Goal: Obtain resource: Download file/media

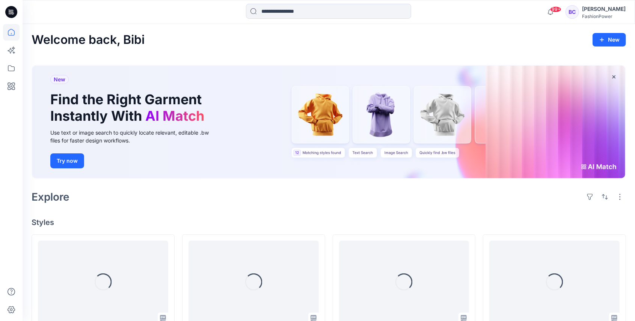
click at [334, 19] on div at bounding box center [328, 12] width 165 height 17
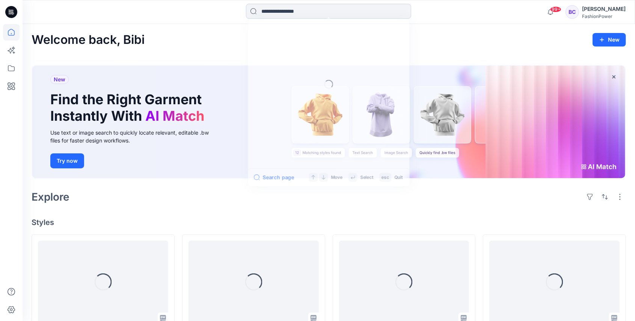
click at [334, 12] on input at bounding box center [328, 11] width 165 height 15
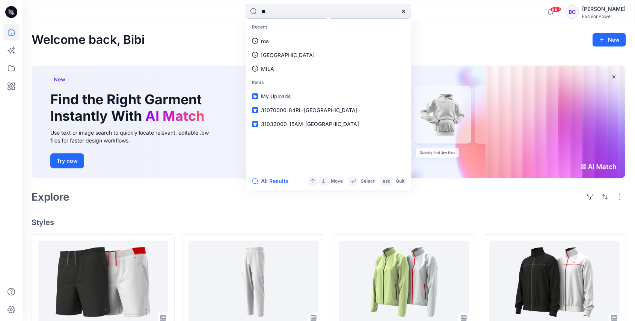
type input "***"
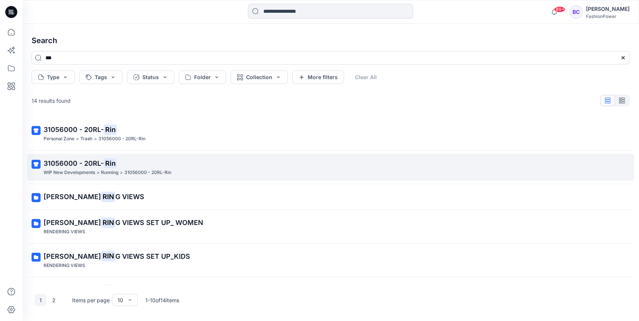
click at [107, 160] on mark "Rin" at bounding box center [110, 163] width 13 height 11
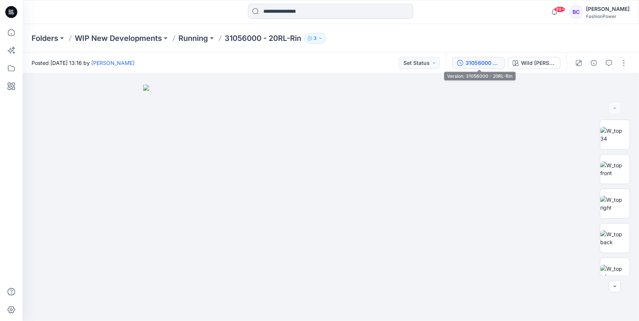
click at [491, 62] on div "31056000 - 20RL-Rin" at bounding box center [482, 63] width 35 height 8
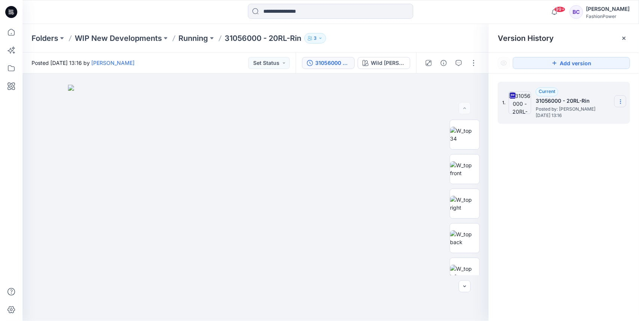
click at [621, 104] on icon at bounding box center [620, 102] width 6 height 6
click at [605, 115] on span "Download Source BW File" at bounding box center [582, 116] width 63 height 9
click at [244, 46] on div "Folders WIP New Developments Running 31056000 - 20RL-Rin 3" at bounding box center [331, 38] width 616 height 29
click at [249, 38] on p "31056000 - 20RL-Rin" at bounding box center [263, 38] width 77 height 11
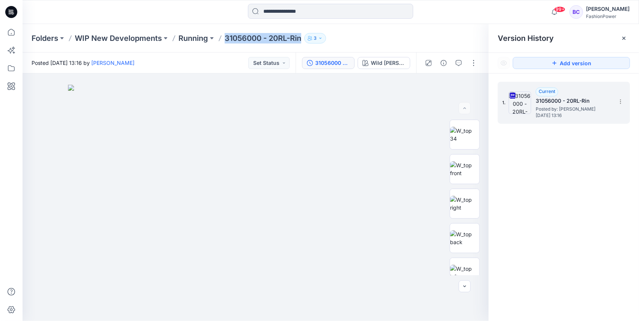
click at [249, 38] on p "31056000 - 20RL-Rin" at bounding box center [263, 38] width 77 height 11
copy div "31056000 - 20RL-Rin 3"
click at [286, 18] on input at bounding box center [330, 11] width 165 height 15
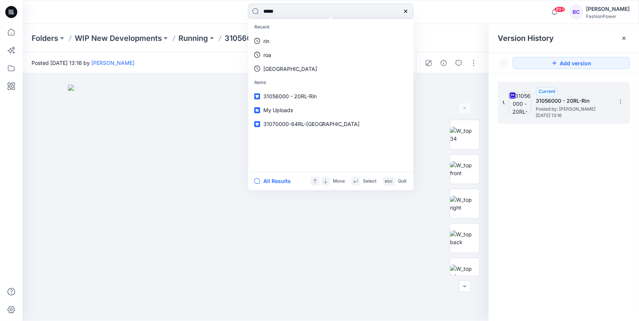
type input "******"
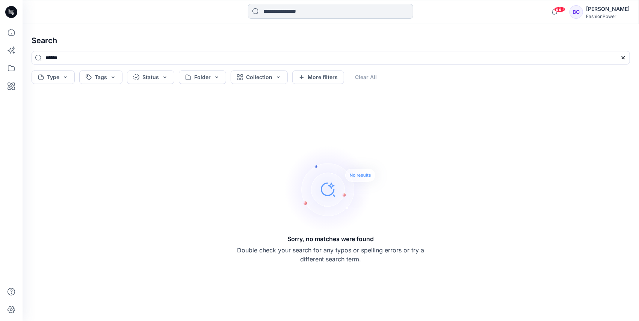
drag, startPoint x: 286, startPoint y: 18, endPoint x: 293, endPoint y: 12, distance: 9.3
click at [293, 12] on input at bounding box center [330, 11] width 165 height 15
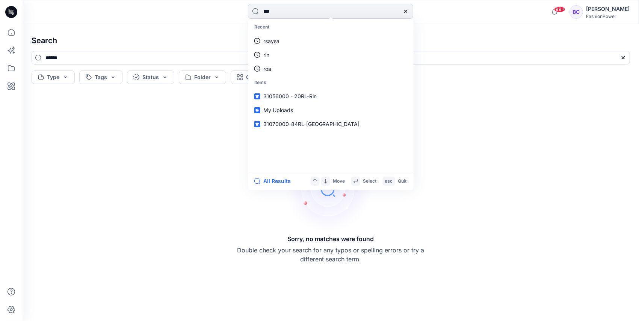
type input "****"
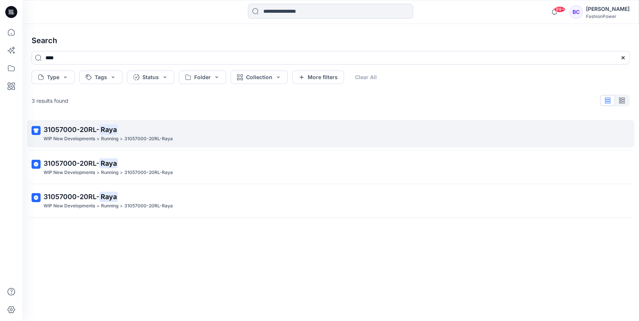
click at [99, 135] on p ">" at bounding box center [97, 139] width 3 height 8
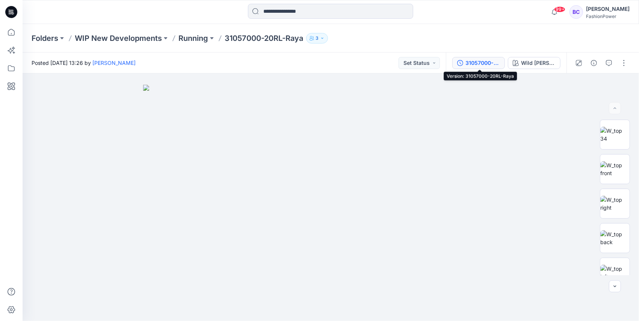
click at [461, 66] on button "31057000-20RL-Raya" at bounding box center [478, 63] width 53 height 12
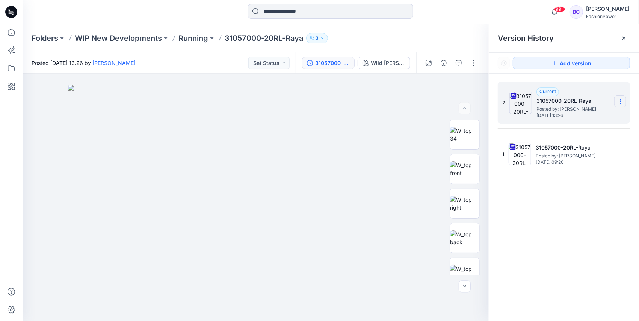
click at [616, 96] on section at bounding box center [620, 101] width 12 height 12
click at [607, 117] on span "Download Source BW File" at bounding box center [582, 116] width 63 height 9
click at [622, 104] on icon at bounding box center [620, 102] width 6 height 6
click at [589, 116] on span "Download Source BW File" at bounding box center [582, 116] width 63 height 9
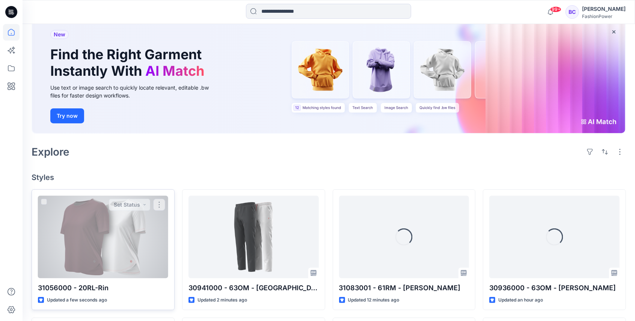
scroll to position [125, 0]
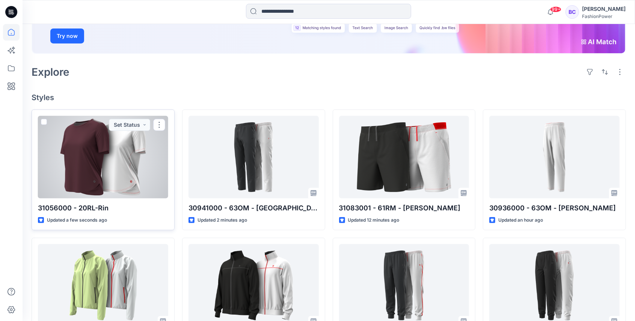
click at [76, 174] on div at bounding box center [103, 157] width 130 height 83
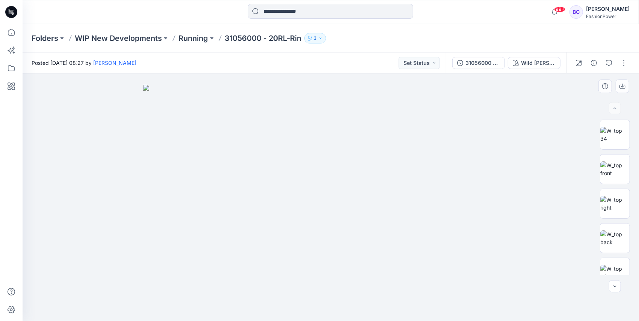
click at [345, 139] on img at bounding box center [330, 203] width 375 height 237
drag, startPoint x: 615, startPoint y: 175, endPoint x: 599, endPoint y: 193, distance: 24.5
click at [615, 175] on img at bounding box center [614, 169] width 29 height 16
click at [619, 86] on button "button" at bounding box center [622, 87] width 14 height 14
click at [614, 231] on img at bounding box center [614, 239] width 29 height 16
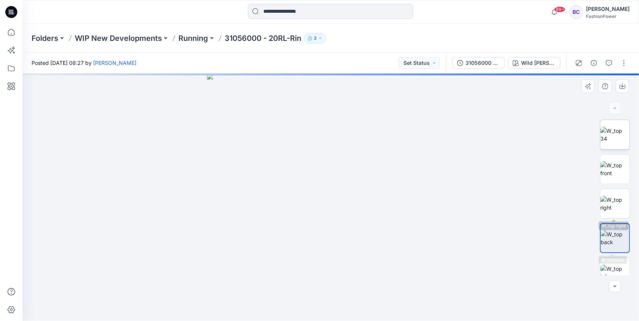
click at [619, 143] on img at bounding box center [614, 135] width 29 height 16
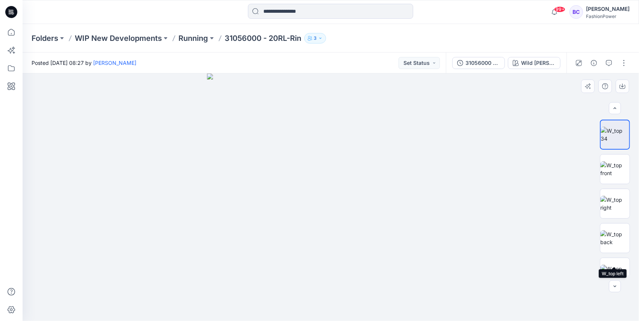
scroll to position [50, 0]
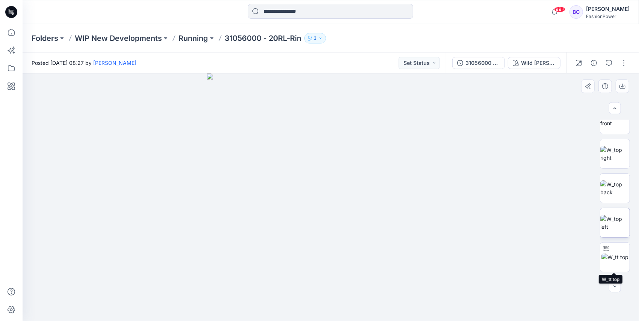
click at [616, 227] on img at bounding box center [614, 223] width 29 height 16
click at [624, 89] on icon "button" at bounding box center [622, 87] width 6 height 4
click at [200, 36] on p "Running" at bounding box center [193, 38] width 30 height 11
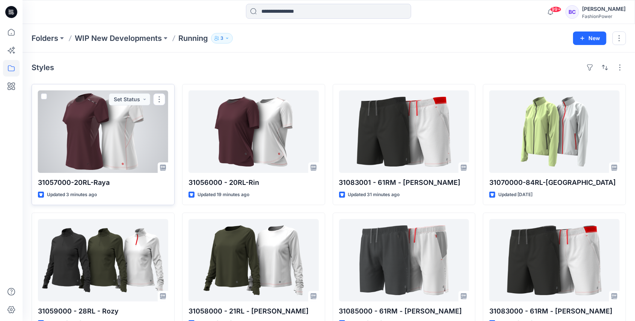
click at [136, 144] on div at bounding box center [103, 131] width 130 height 83
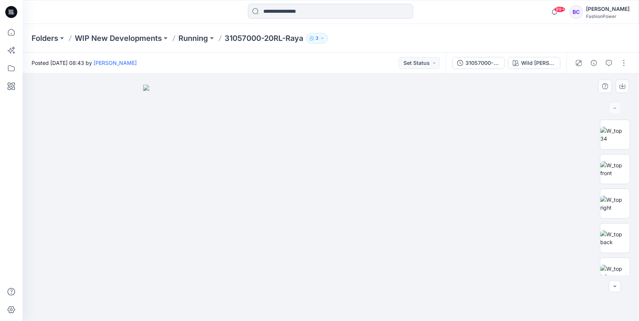
click at [234, 139] on img at bounding box center [330, 203] width 375 height 237
click at [619, 177] on img at bounding box center [614, 169] width 29 height 16
click at [623, 83] on icon "button" at bounding box center [622, 86] width 6 height 6
click at [441, 188] on img at bounding box center [331, 198] width 248 height 248
click at [617, 240] on img at bounding box center [614, 239] width 29 height 16
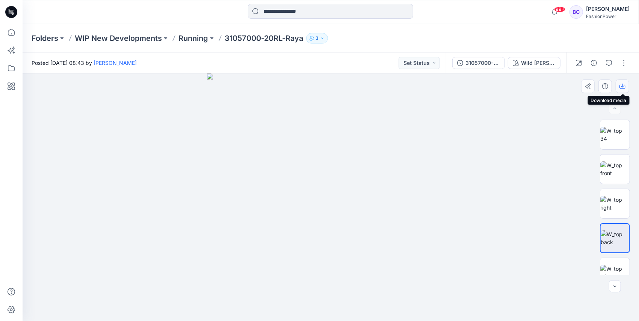
click at [622, 84] on icon "button" at bounding box center [622, 86] width 6 height 6
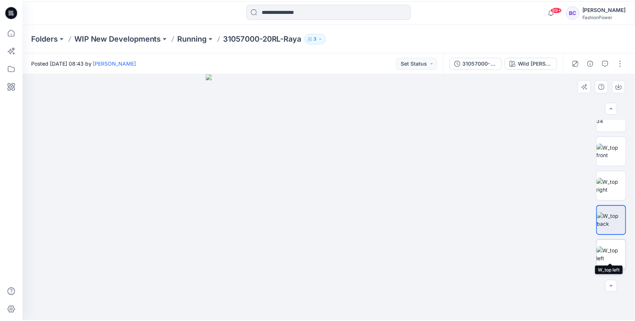
scroll to position [25, 0]
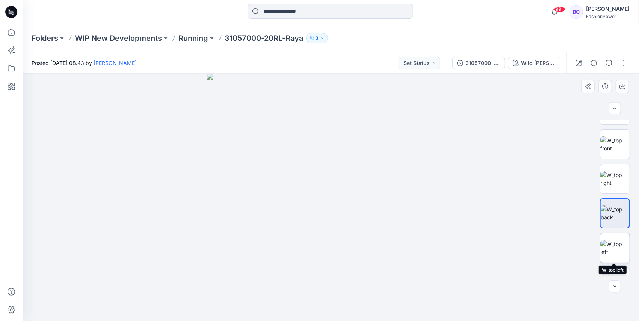
click at [613, 244] on img at bounding box center [614, 248] width 29 height 16
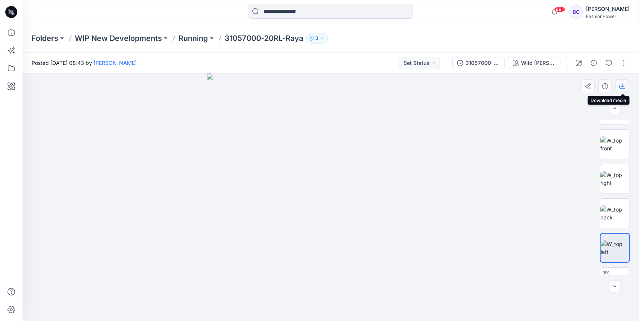
click at [621, 83] on button "button" at bounding box center [622, 87] width 14 height 14
click at [14, 34] on icon at bounding box center [11, 32] width 7 height 7
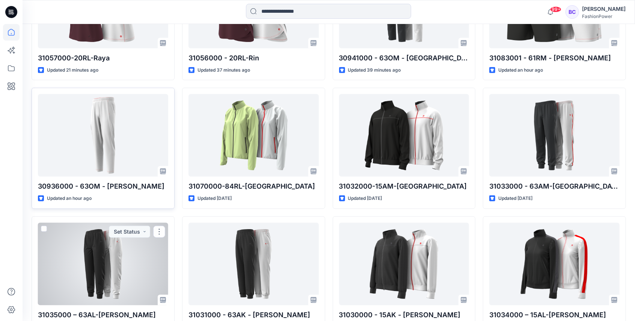
scroll to position [300, 0]
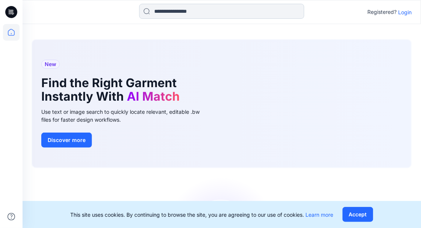
click at [176, 17] on input at bounding box center [221, 11] width 165 height 15
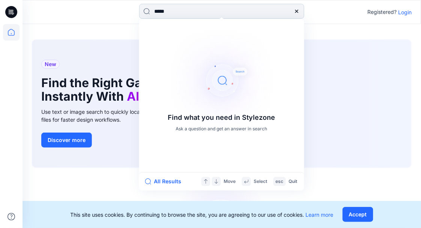
type input "******"
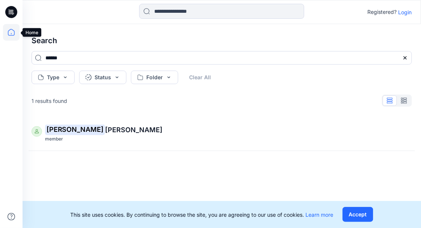
click at [11, 30] on icon at bounding box center [11, 32] width 17 height 17
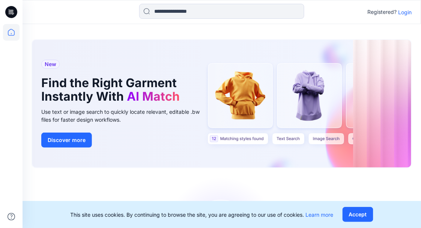
click at [399, 13] on p "Login" at bounding box center [406, 12] width 14 height 8
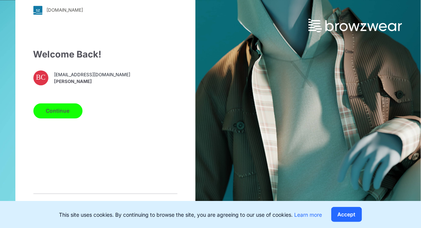
click at [47, 114] on button "Continue" at bounding box center [57, 110] width 49 height 15
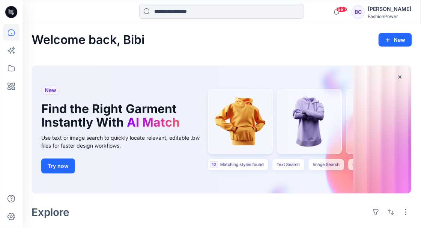
click at [240, 8] on input at bounding box center [221, 11] width 165 height 15
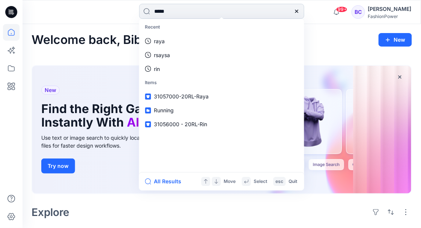
type input "******"
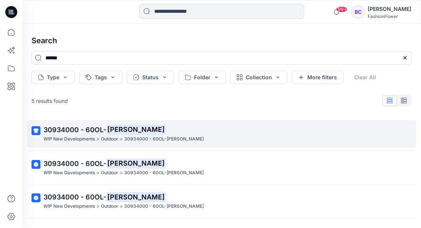
click at [146, 137] on p "30934000 - 60OL-Nicole" at bounding box center [164, 139] width 80 height 8
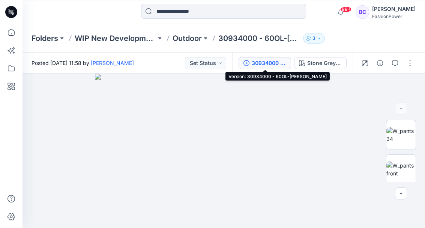
click at [273, 66] on div "30934000 - 60OL-Nicole" at bounding box center [269, 63] width 35 height 8
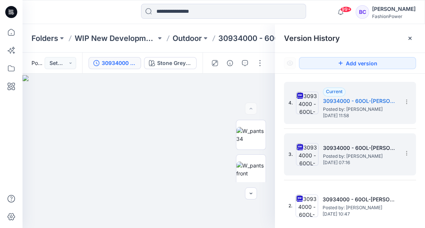
click at [398, 160] on span "Wednesday, September 17, 2025 07:16" at bounding box center [360, 162] width 75 height 5
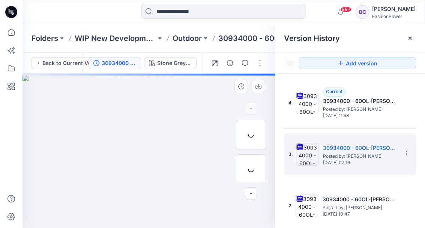
click at [180, 159] on div at bounding box center [149, 151] width 253 height 155
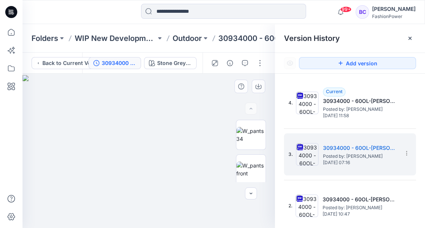
click at [206, 109] on img at bounding box center [149, 151] width 253 height 153
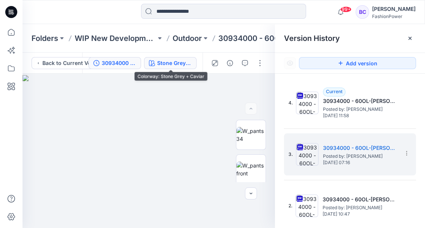
click at [183, 66] on div "Stone Grey + Caviar" at bounding box center [174, 63] width 35 height 8
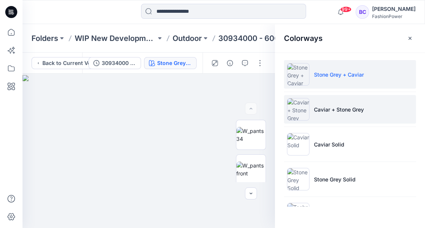
click at [359, 119] on li "Caviar + Stone Grey" at bounding box center [350, 109] width 132 height 29
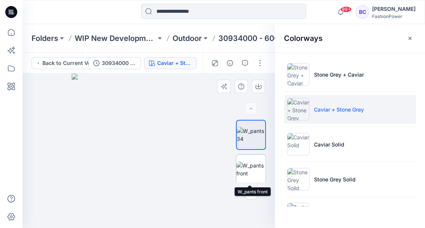
click at [261, 164] on img at bounding box center [251, 169] width 29 height 16
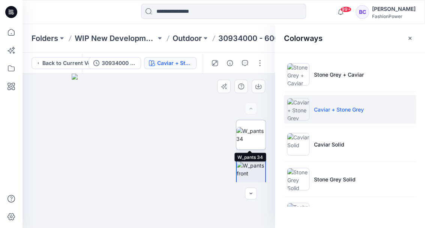
click at [250, 137] on img at bounding box center [251, 135] width 29 height 16
